Goal: Task Accomplishment & Management: Manage account settings

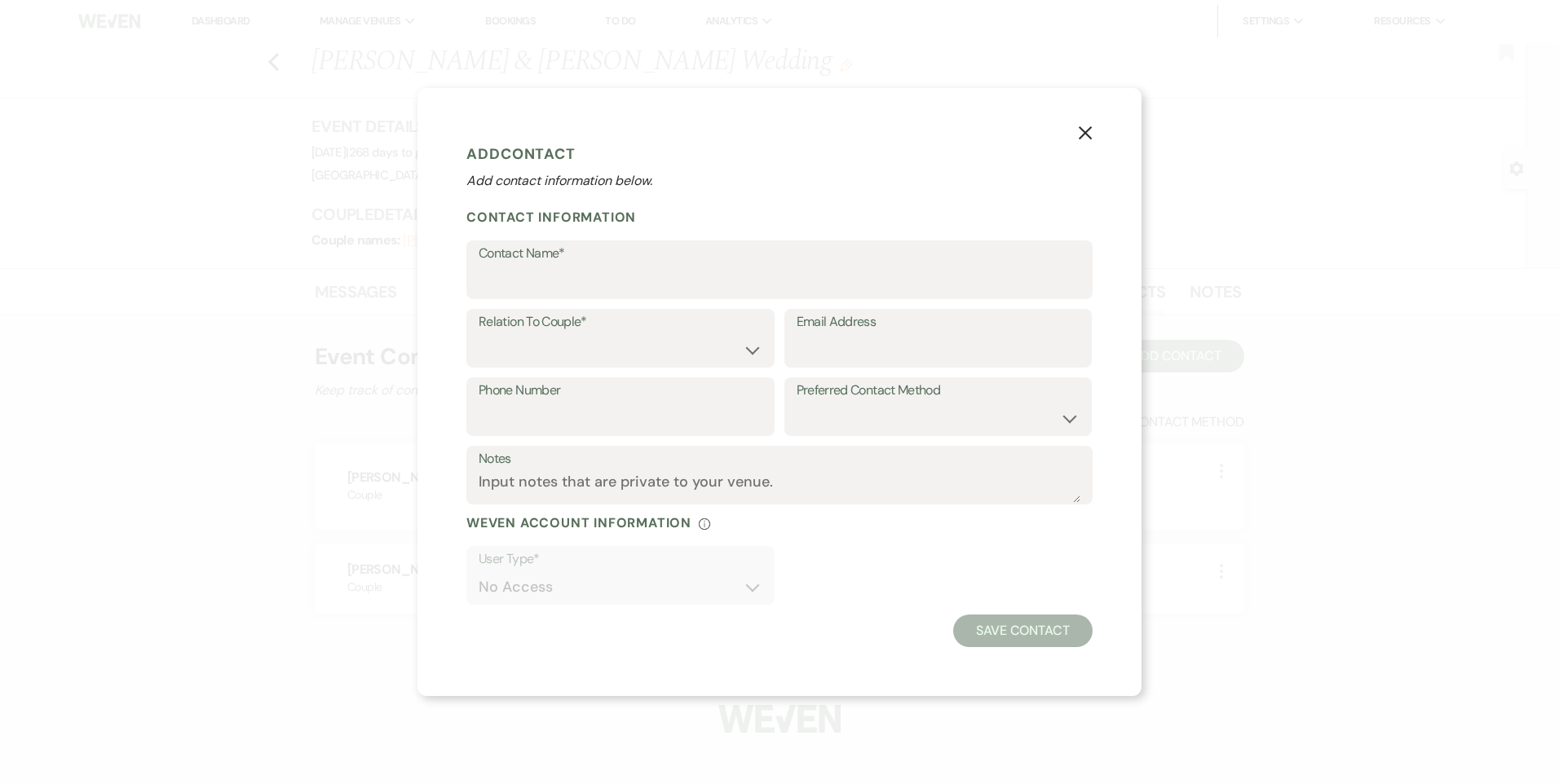
click at [1092, 141] on button "X" at bounding box center [1085, 132] width 24 height 29
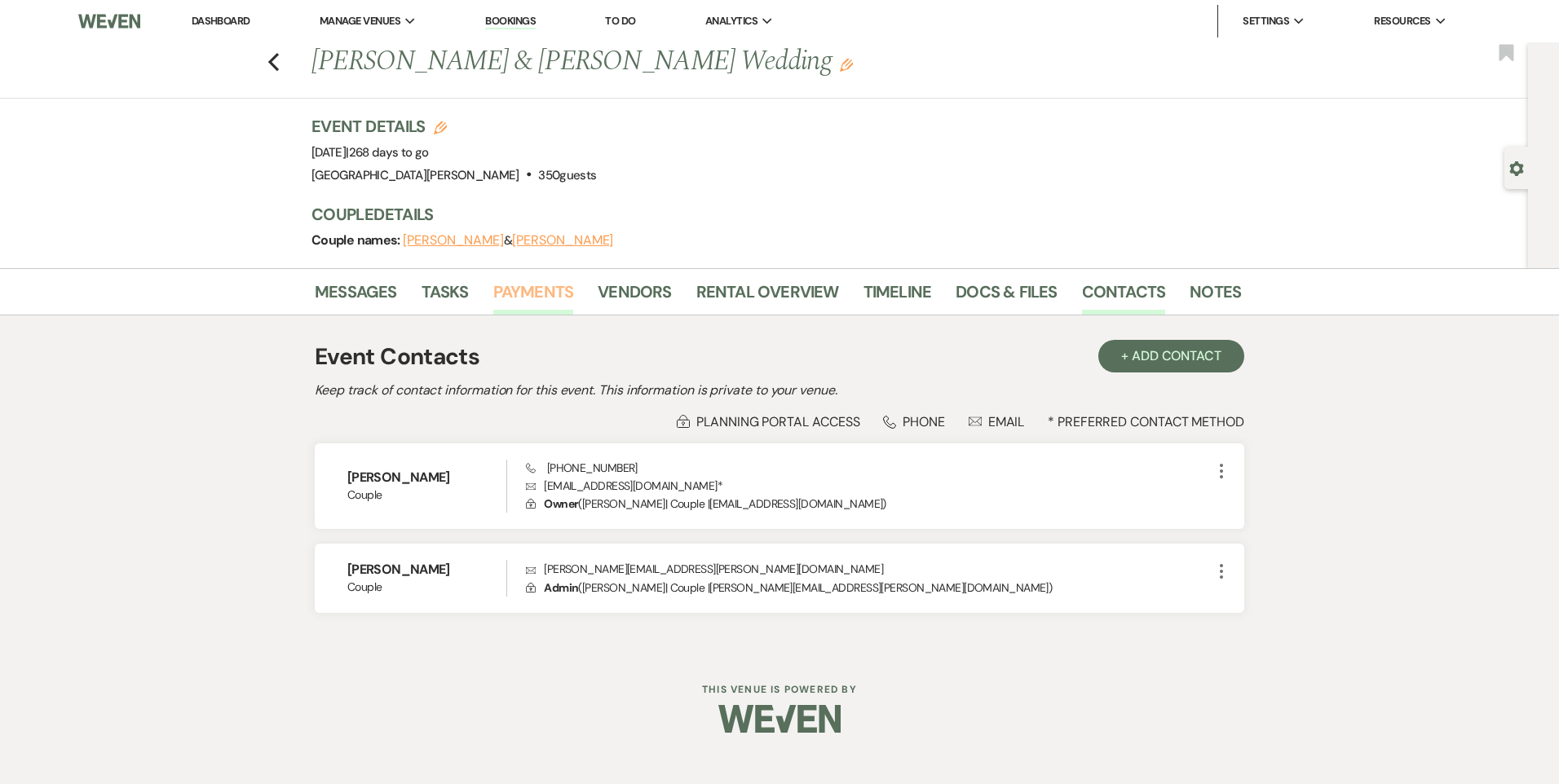
click at [513, 291] on link "Payments" at bounding box center [533, 296] width 81 height 35
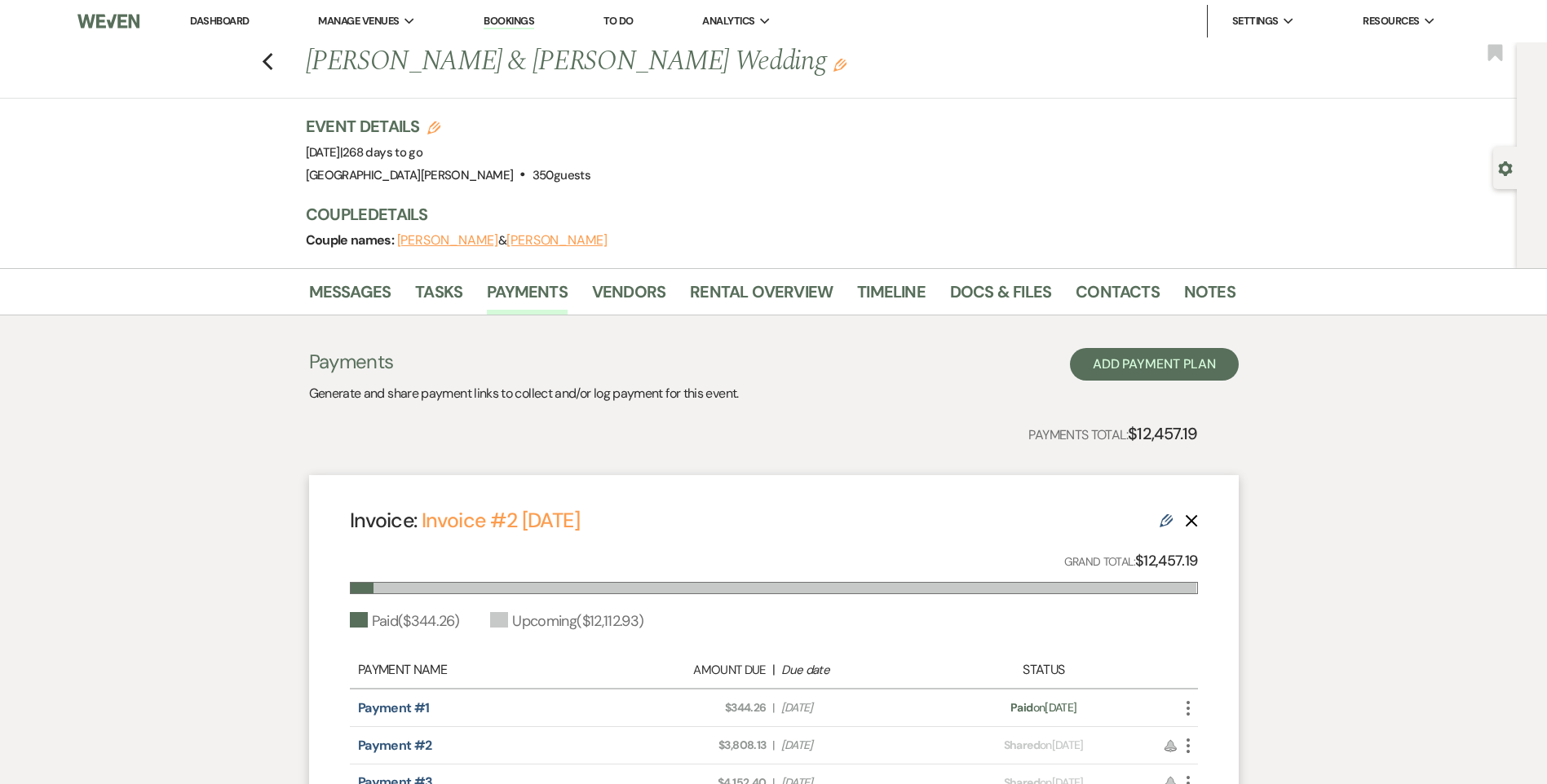
click at [232, 21] on link "Dashboard" at bounding box center [219, 21] width 59 height 14
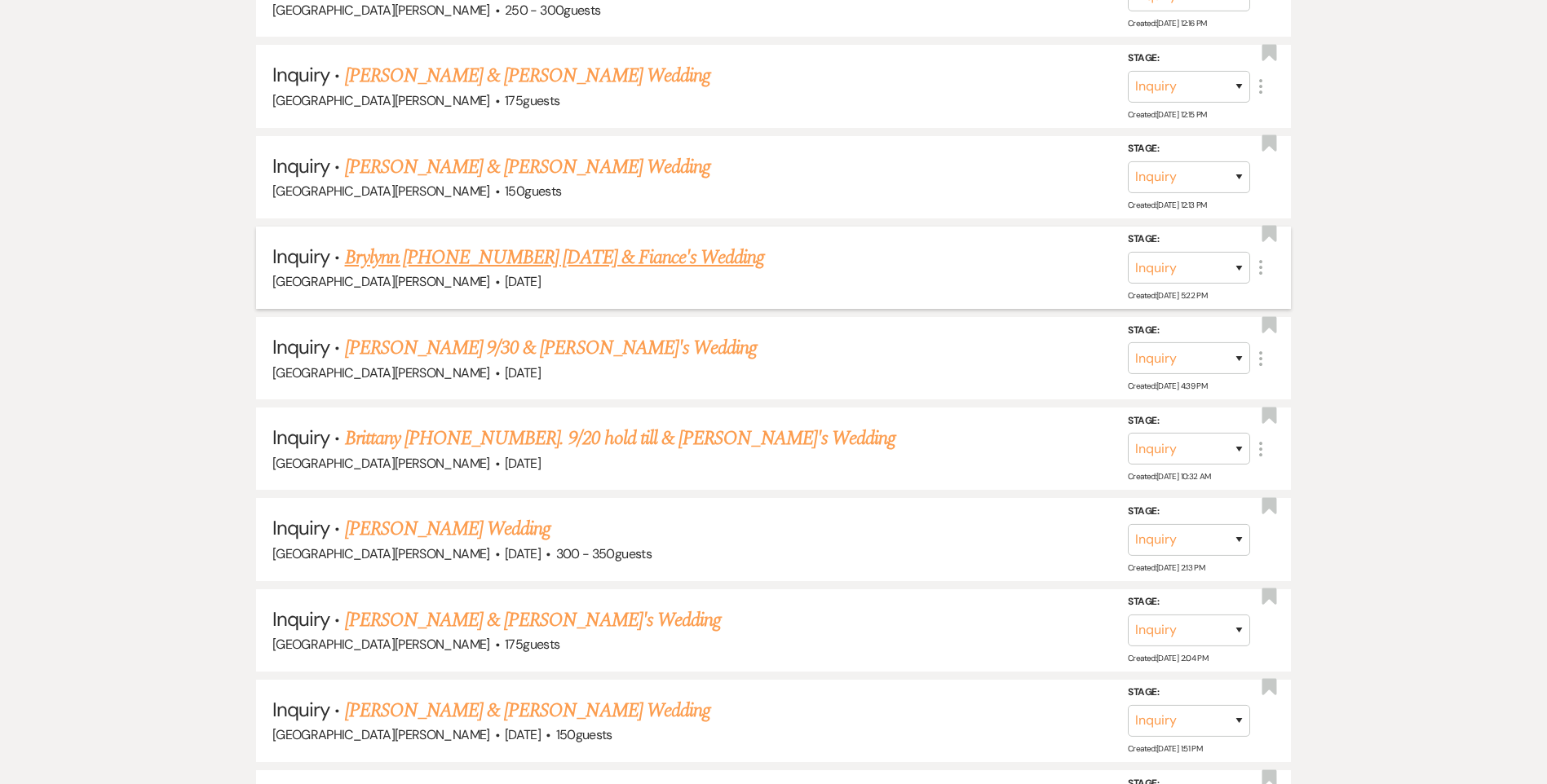
scroll to position [734, 0]
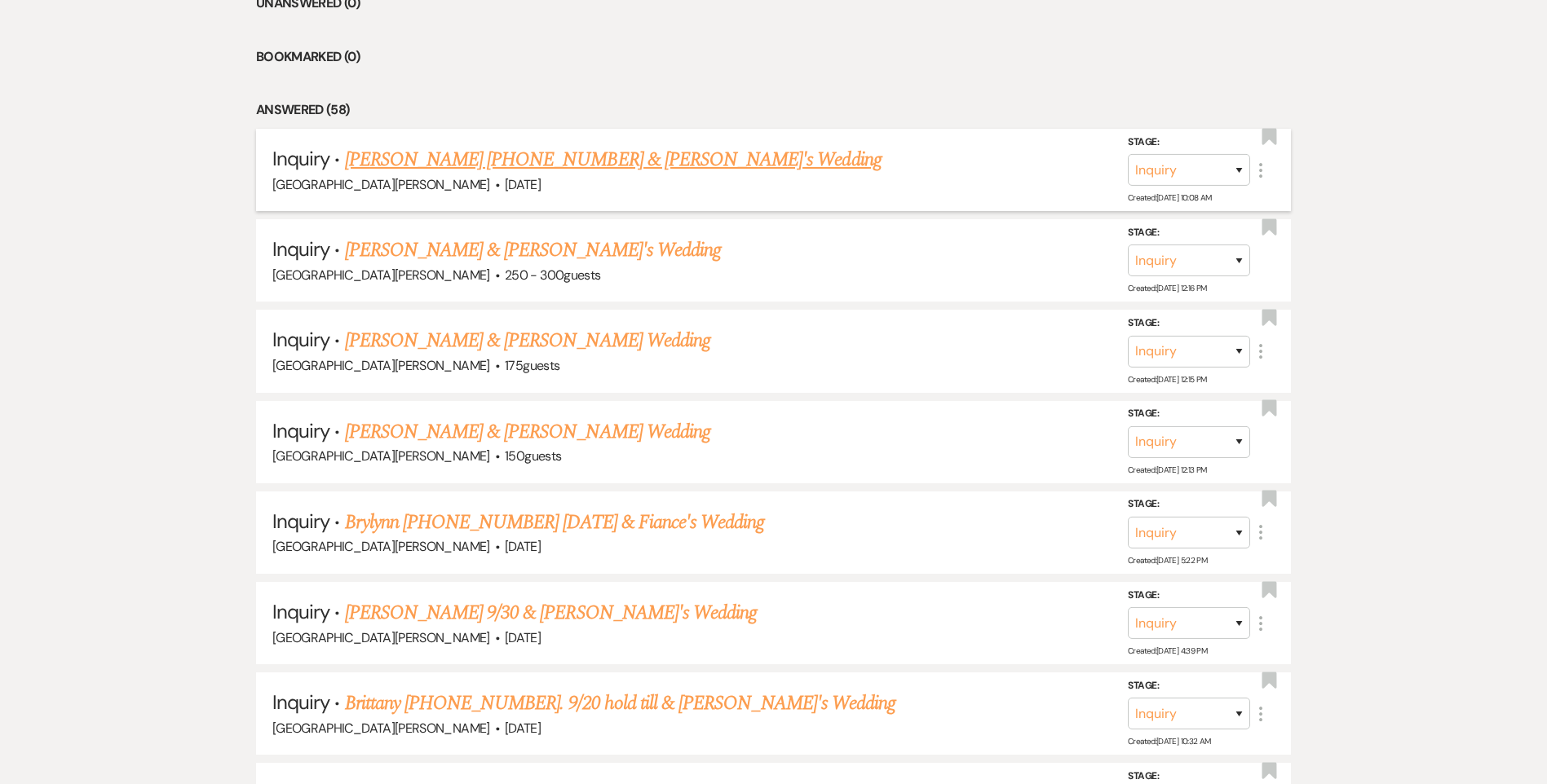
click at [581, 163] on link "[PERSON_NAME] [PHONE_NUMBER] & [PERSON_NAME]'s Wedding" at bounding box center [613, 160] width 537 height 29
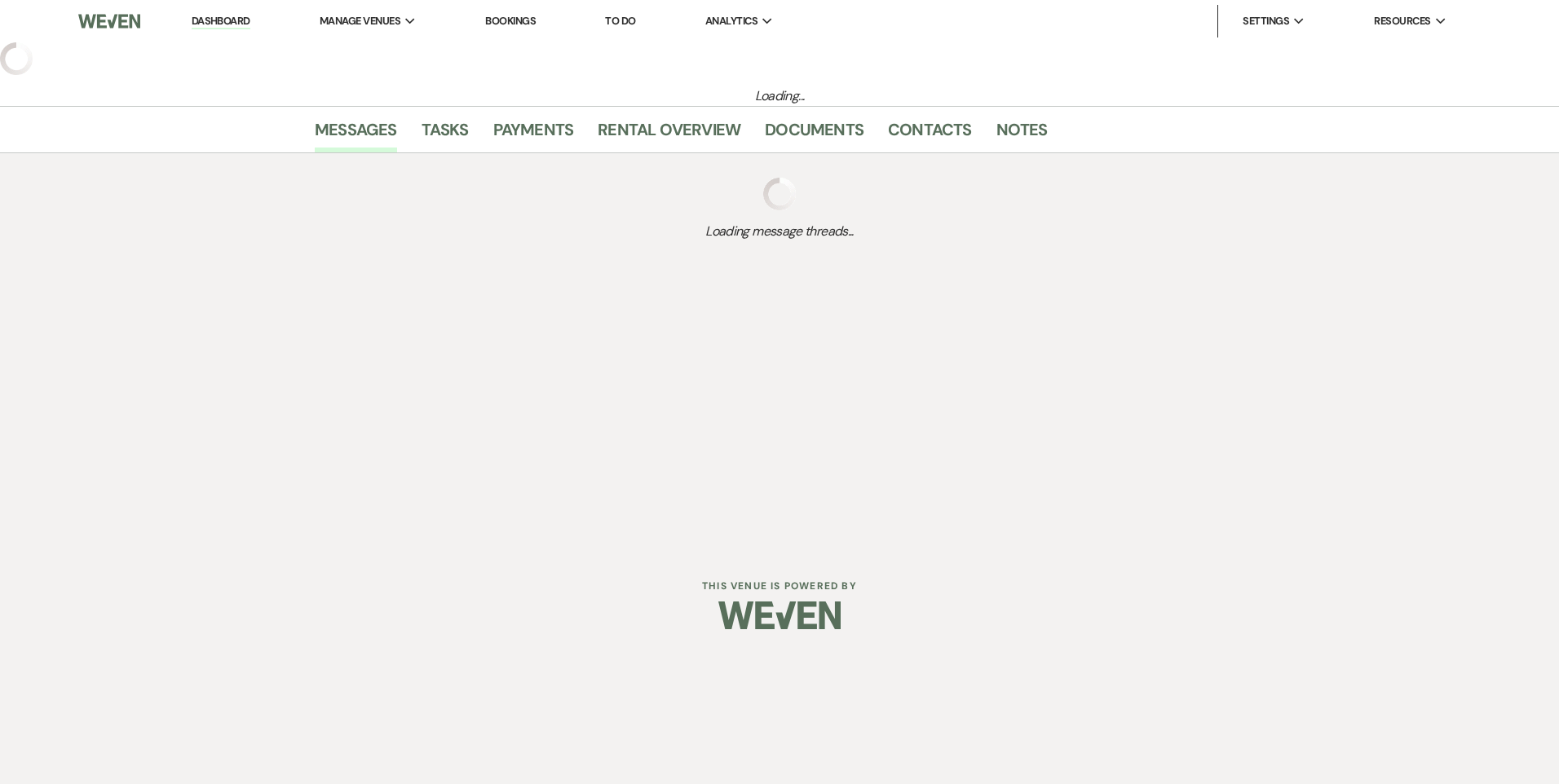
select select "6"
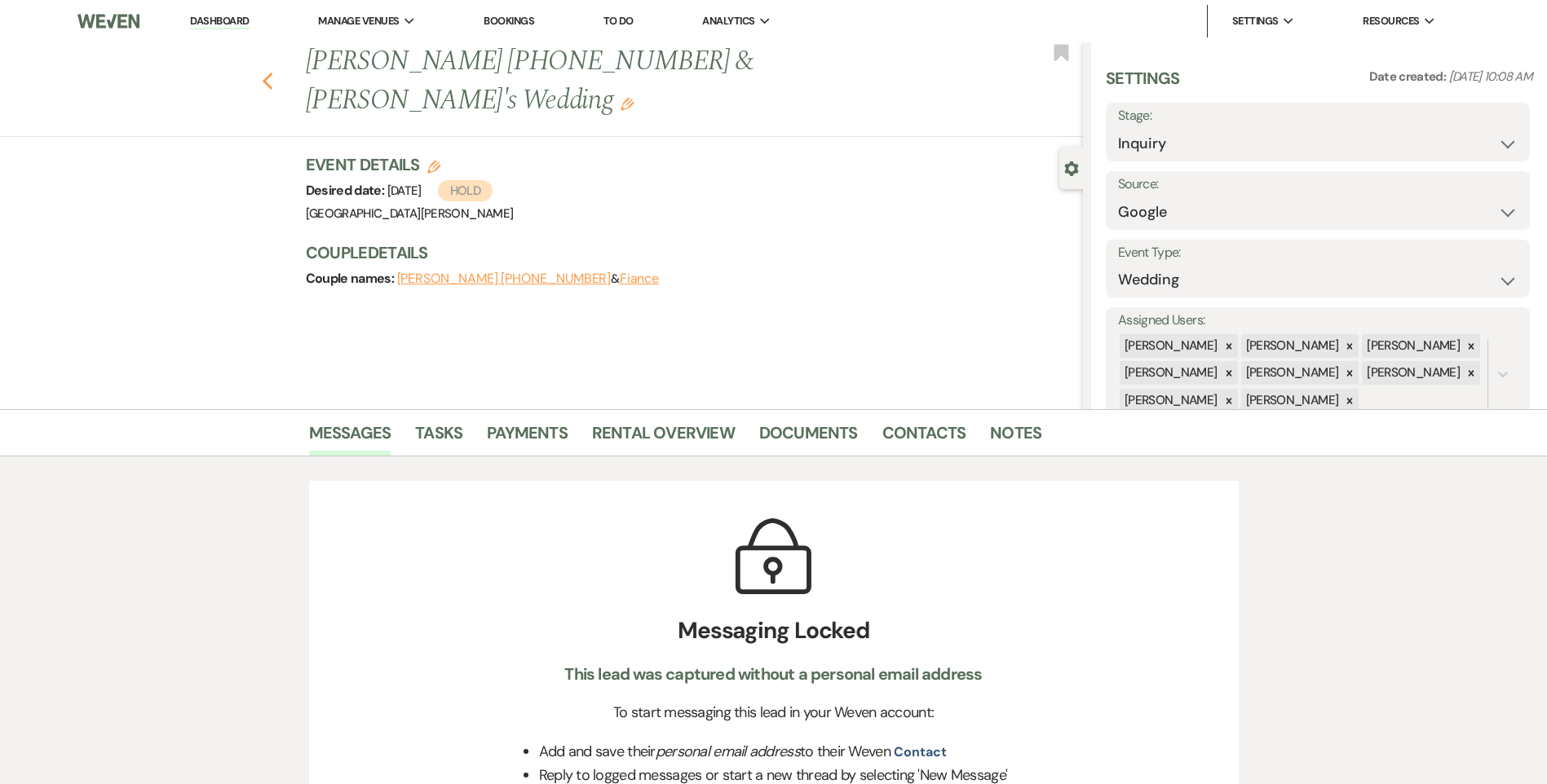
click at [271, 73] on use "button" at bounding box center [267, 81] width 10 height 18
